Goal: Task Accomplishment & Management: Manage account settings

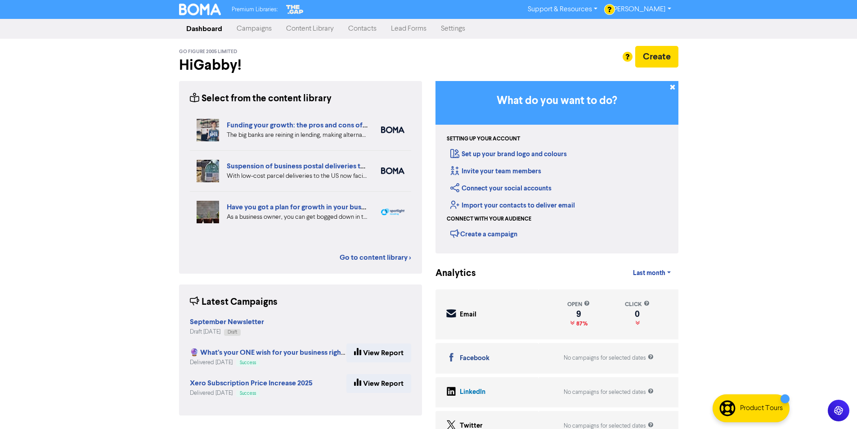
click at [360, 32] on link "Contacts" at bounding box center [362, 29] width 43 height 18
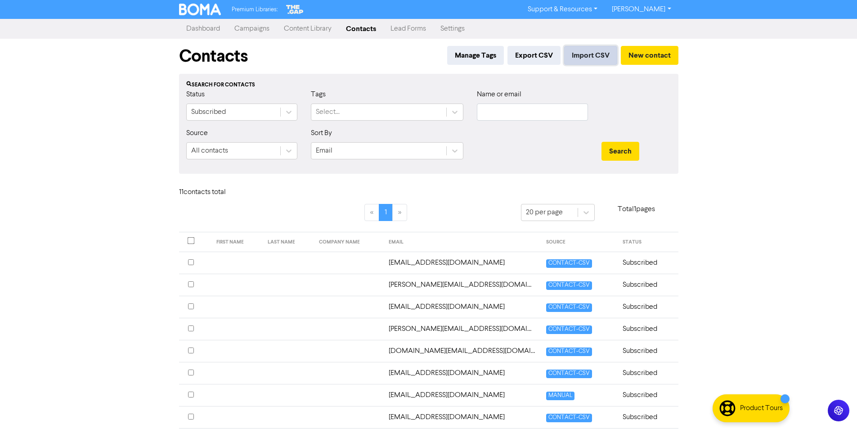
click at [594, 57] on button "Import CSV" at bounding box center [590, 55] width 53 height 19
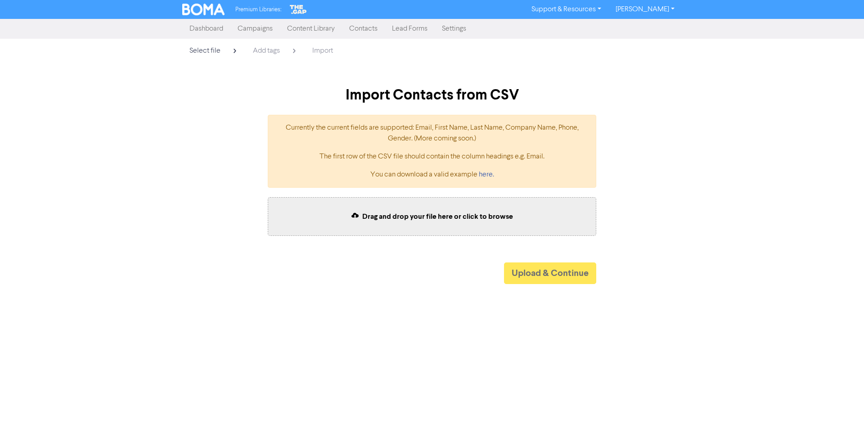
click at [434, 216] on span "Drag and drop your file here or click to browse" at bounding box center [437, 216] width 151 height 9
click at [460, 213] on span "Drag and drop your file here or click to browse" at bounding box center [437, 216] width 151 height 9
click at [450, 225] on div "Drag and drop your file here or click to browse" at bounding box center [432, 216] width 328 height 39
click at [550, 283] on div "Premium Libraries: Support & Resources Video Tutorials FAQ & Guides Marketing E…" at bounding box center [432, 214] width 864 height 429
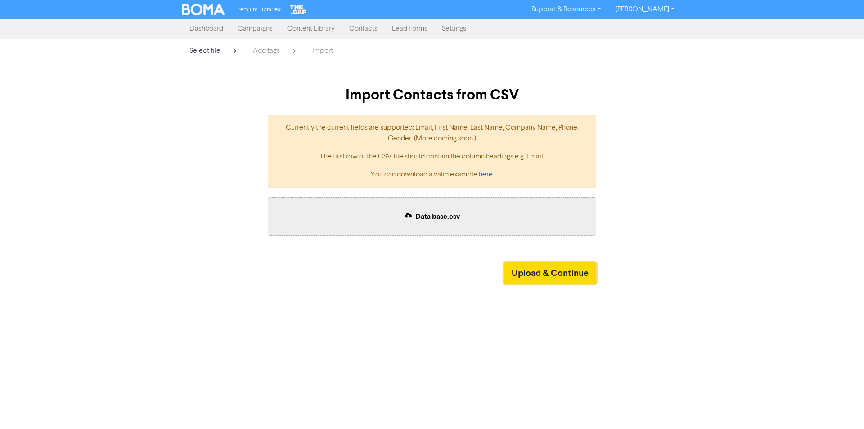
drag, startPoint x: 550, startPoint y: 277, endPoint x: 554, endPoint y: 273, distance: 5.4
click at [550, 276] on button "Upload & Continue" at bounding box center [550, 273] width 92 height 22
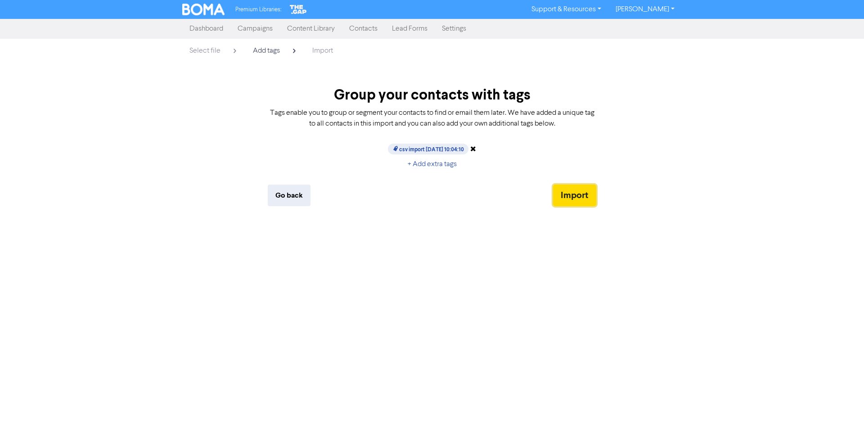
click at [589, 196] on button "Import" at bounding box center [574, 195] width 43 height 22
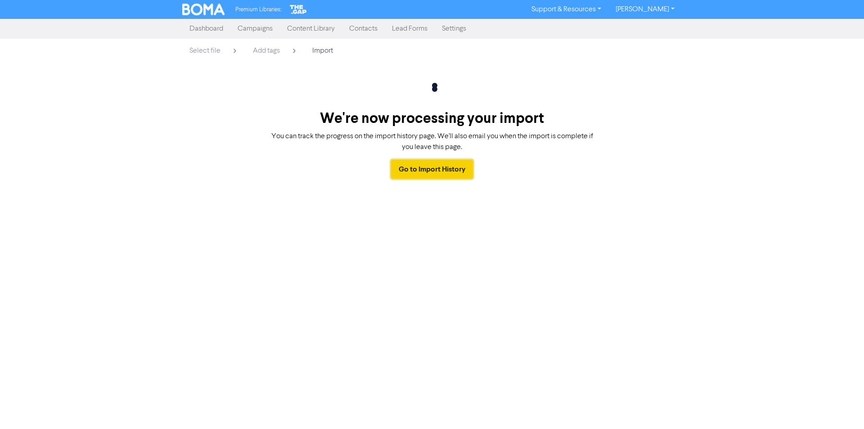
click at [440, 168] on link "Go to Import History" at bounding box center [432, 169] width 82 height 19
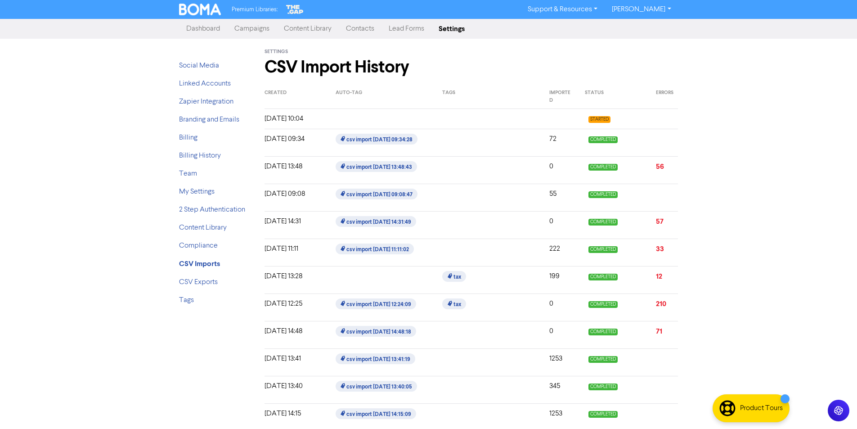
click at [252, 30] on link "Campaigns" at bounding box center [251, 29] width 49 height 18
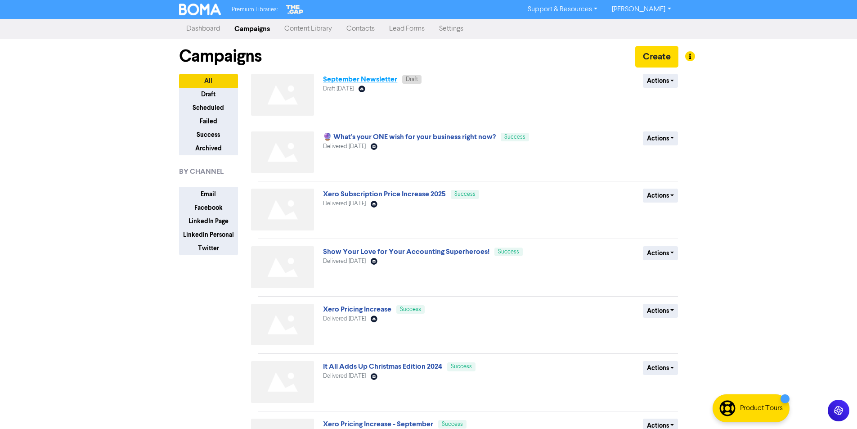
click at [376, 82] on link "September Newsletter" at bounding box center [360, 79] width 74 height 9
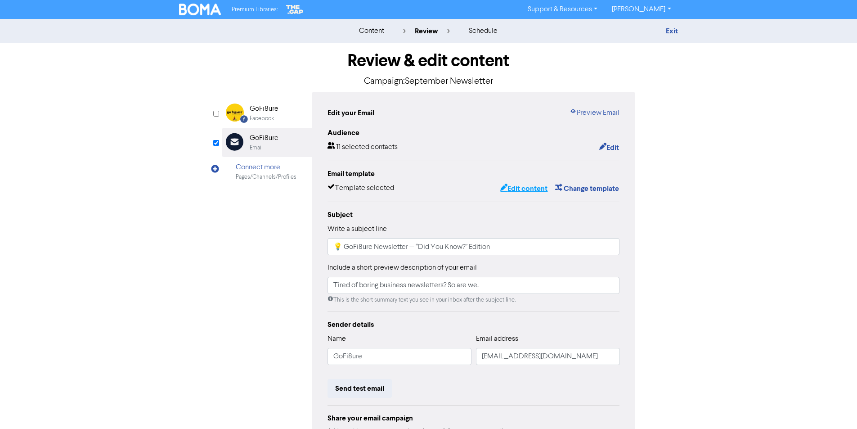
click at [534, 191] on button "Edit content" at bounding box center [524, 189] width 48 height 12
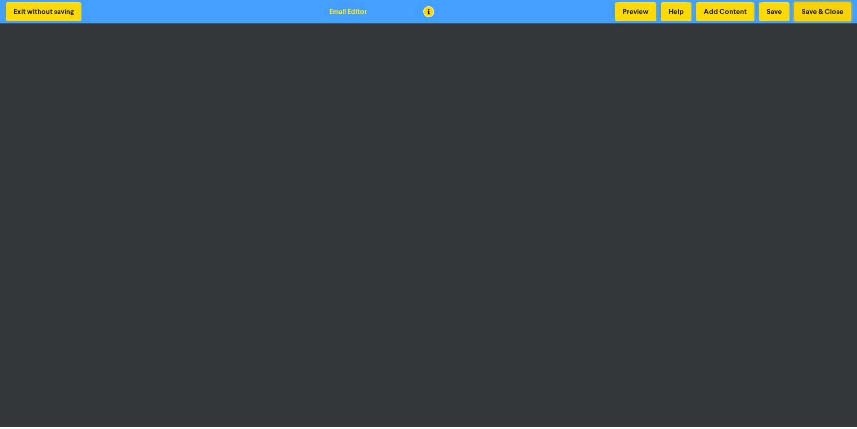
click at [813, 15] on button "Save & Close" at bounding box center [822, 11] width 57 height 19
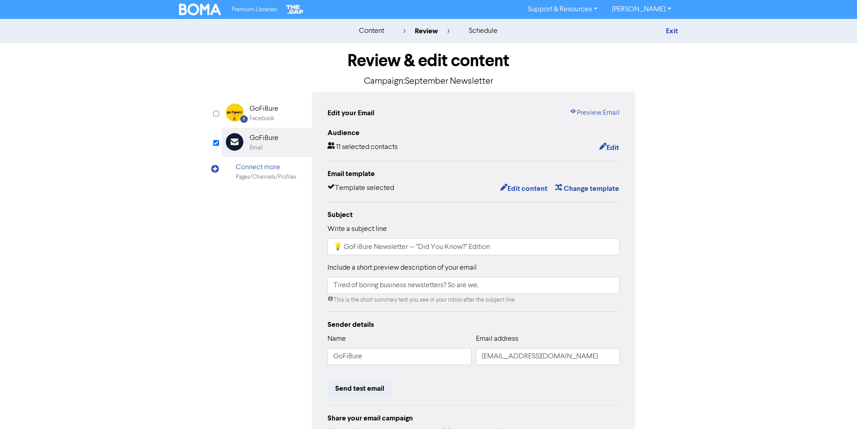
click at [186, 11] on img at bounding box center [200, 10] width 42 height 12
